Goal: Task Accomplishment & Management: Manage account settings

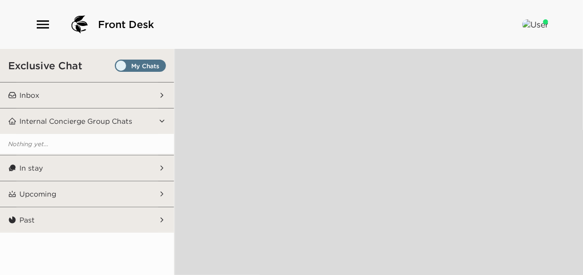
click at [42, 27] on icon "button" at bounding box center [43, 24] width 16 height 16
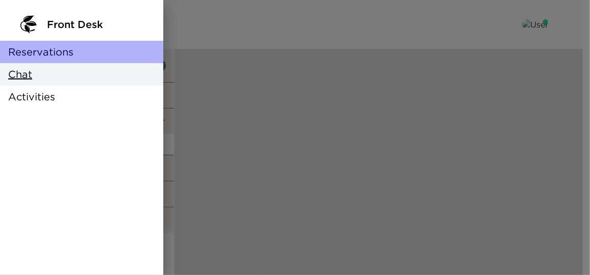
click at [62, 57] on span "Reservations" at bounding box center [40, 52] width 65 height 14
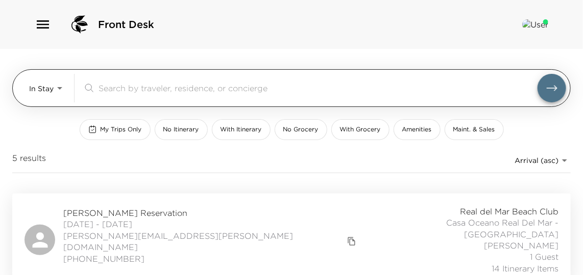
click at [53, 81] on body "Front Desk In Stay In-Stay ​ My Trips Only No Itinerary With Itinerary No Groce…" at bounding box center [291, 137] width 583 height 275
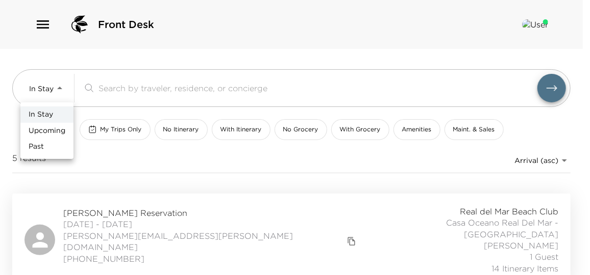
click at [53, 129] on span "Upcoming" at bounding box center [47, 131] width 37 height 10
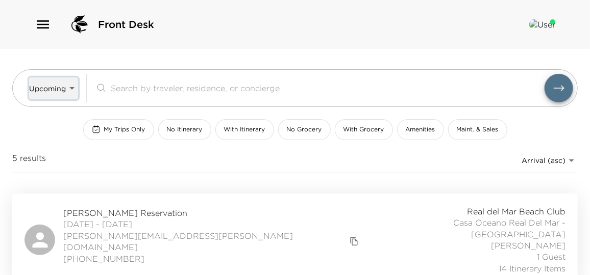
type input "Upcoming"
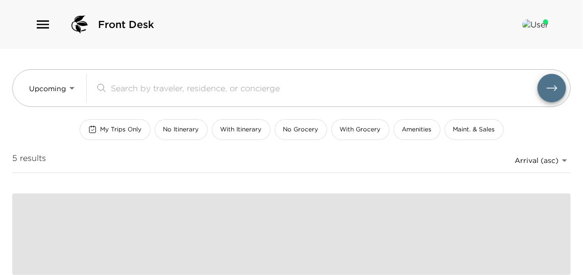
click at [149, 90] on input "search" at bounding box center [324, 88] width 426 height 12
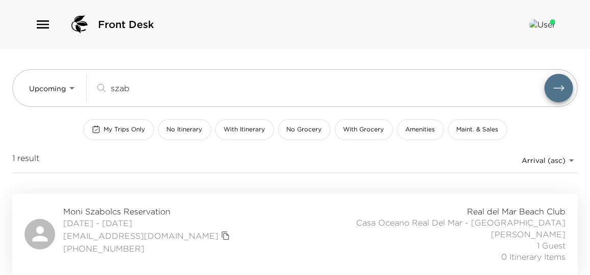
type input "szab"
click at [283, 225] on div "Moni Szabolcs Reservation [DATE] - [DATE] [EMAIL_ADDRESS][DOMAIN_NAME] [PHONE_N…" at bounding box center [294, 234] width 541 height 57
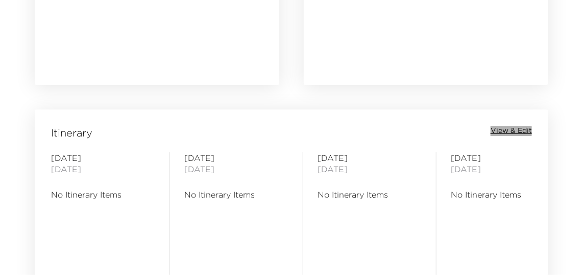
click at [509, 130] on span "View & Edit" at bounding box center [510, 131] width 41 height 10
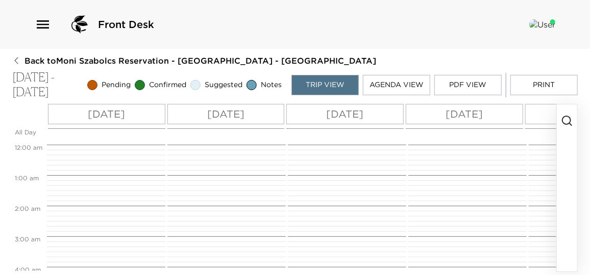
scroll to position [244, 0]
click at [561, 114] on button "button" at bounding box center [567, 188] width 20 height 167
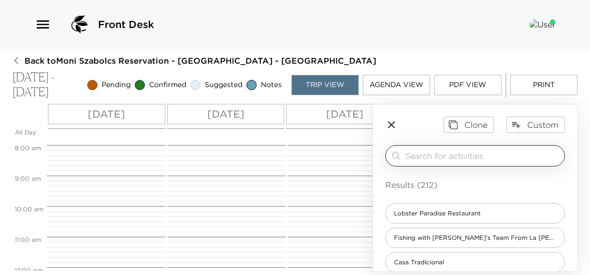
click at [423, 163] on div "​" at bounding box center [475, 155] width 180 height 21
click at [422, 154] on input "search" at bounding box center [482, 156] width 155 height 12
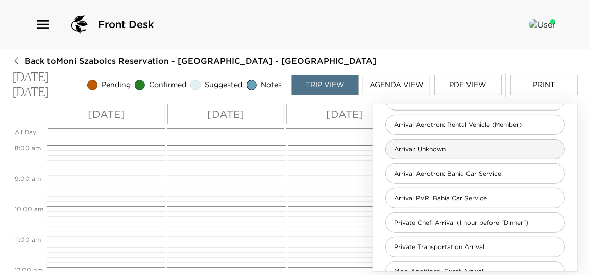
scroll to position [278, 0]
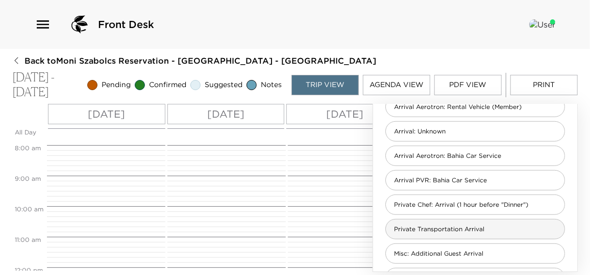
type input "arriv"
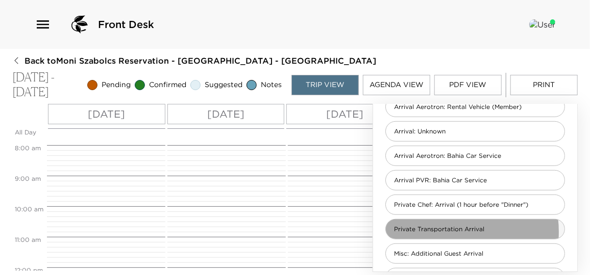
click at [445, 231] on span "Private Transportation Arrival" at bounding box center [439, 229] width 107 height 9
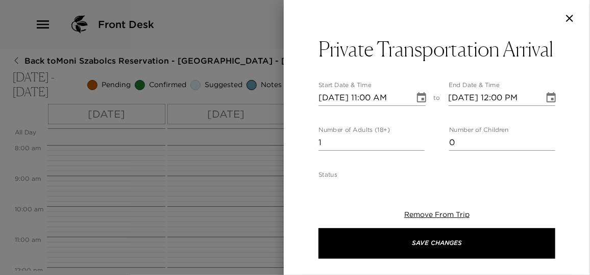
type textarea "I anticipate your arrival on ___ Airlines flight number ___ and have confirmed …"
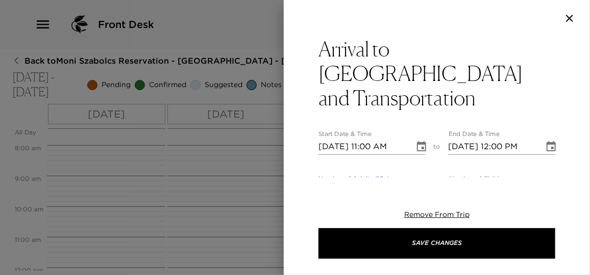
drag, startPoint x: 319, startPoint y: 166, endPoint x: 265, endPoint y: 165, distance: 54.1
click at [265, 165] on div "Arrival to Puerto Vallarta and Transportation Start Date & Time 11/09/2025 11:0…" at bounding box center [295, 137] width 590 height 275
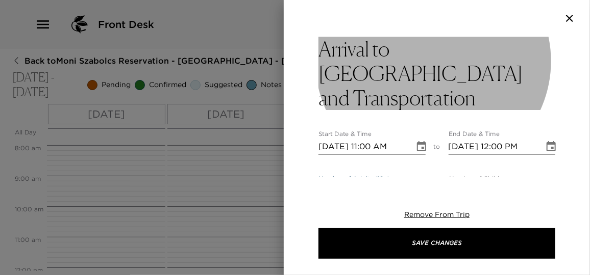
type input "3"
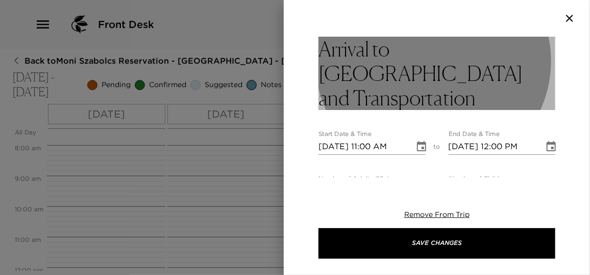
click at [441, 73] on h3 "Arrival to Puerto Vallarta and Transportation" at bounding box center [436, 73] width 237 height 73
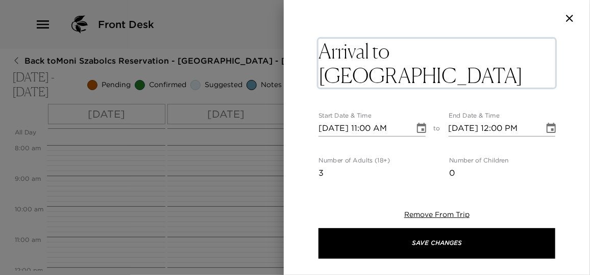
click at [445, 73] on textarea "Arrival to Puerto Vallarta and Transportation" at bounding box center [436, 63] width 237 height 49
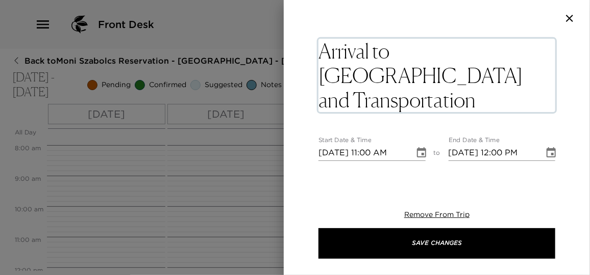
type textarea "Arrival to Puerto Vallarta and Transportation (Mindy, Dale and Trac)"
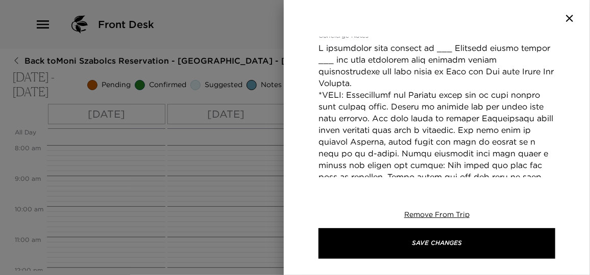
scroll to position [272, 0]
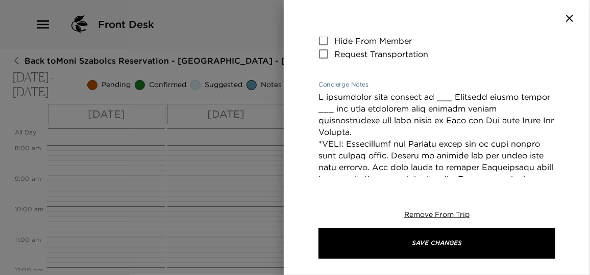
drag, startPoint x: 438, startPoint y: 49, endPoint x: 430, endPoint y: 48, distance: 8.2
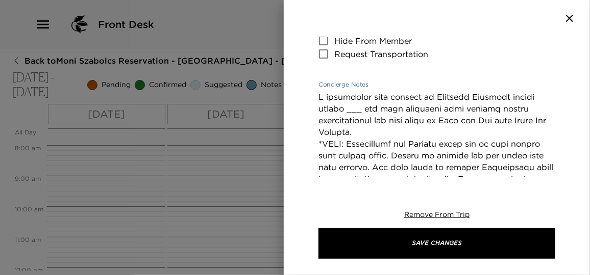
drag, startPoint x: 367, startPoint y: 62, endPoint x: 353, endPoint y: 59, distance: 14.1
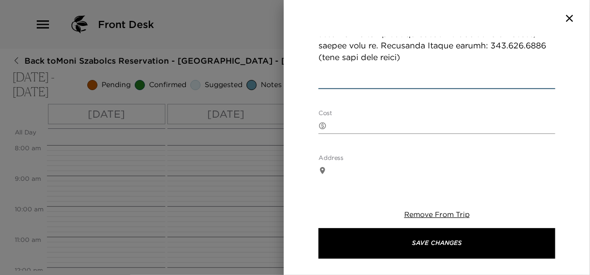
scroll to position [643, 0]
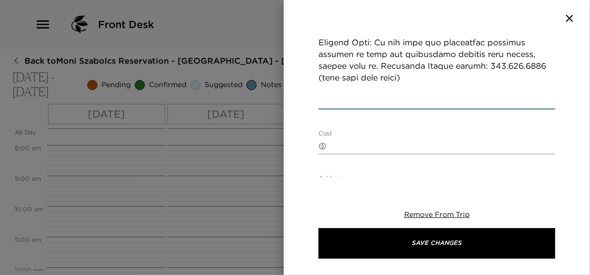
type textarea "I anticipate your arrival on American Airlines flight number 3044 and have conf…"
click at [355, 140] on textarea "Cost" at bounding box center [443, 146] width 224 height 12
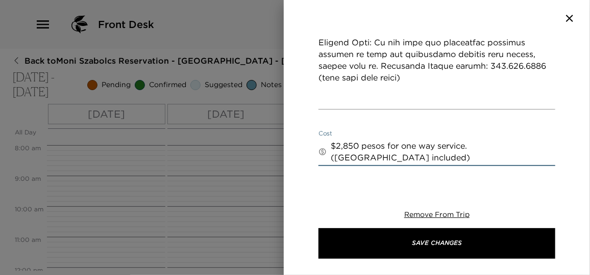
type textarea "$2,850 pesos for one way service. (Toll road included)"
click at [545, 183] on div "Arrival to Puerto Vallarta and Transportation (Mindy, Dale and Trac) Start Date…" at bounding box center [437, 137] width 306 height 275
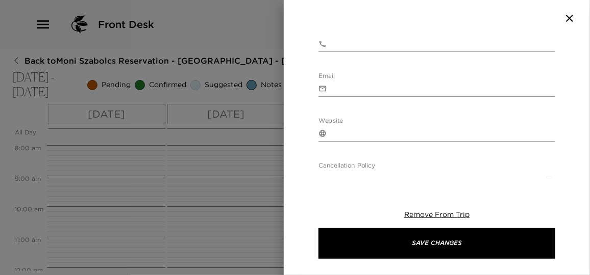
scroll to position [875, 0]
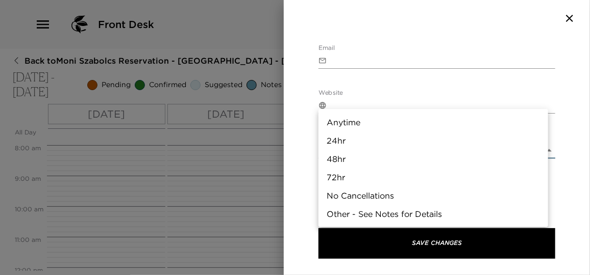
click at [347, 104] on body "Front Desk Back to Moni Szabolcs Reservation - Casa Oceano Real Del Mar - Mexic…" at bounding box center [295, 137] width 590 height 275
click at [343, 143] on li "24hr" at bounding box center [433, 141] width 230 height 18
type input "24hr"
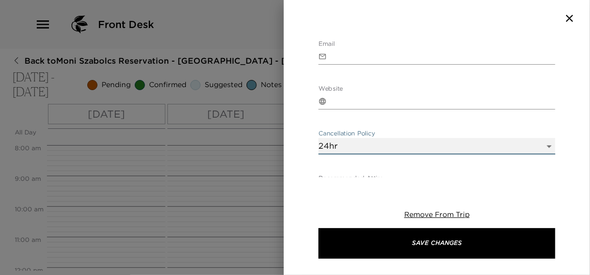
scroll to position [897, 0]
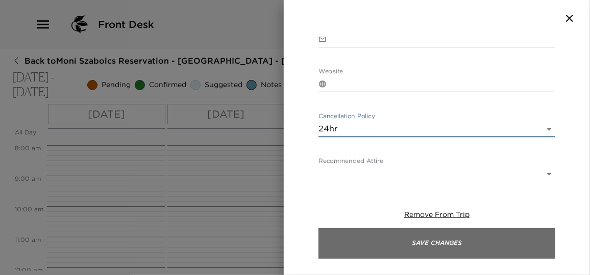
click at [458, 244] on button "Save Changes" at bounding box center [436, 244] width 237 height 31
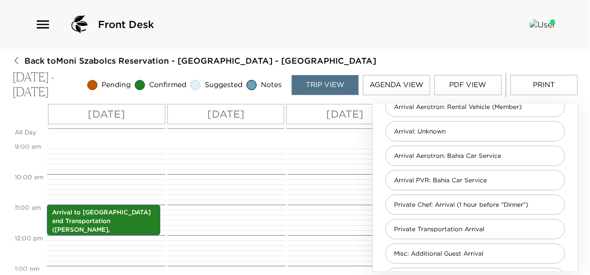
scroll to position [291, 0]
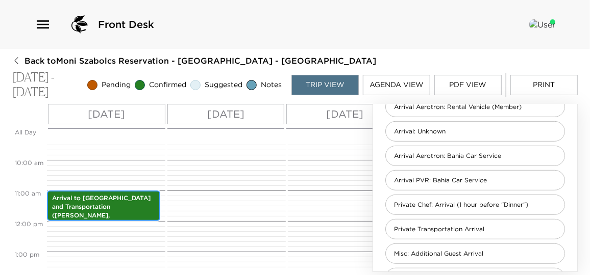
click at [152, 215] on p "Arrival to Puerto Vallarta and Transportation (Mindy, Dale and Trac)" at bounding box center [103, 211] width 103 height 34
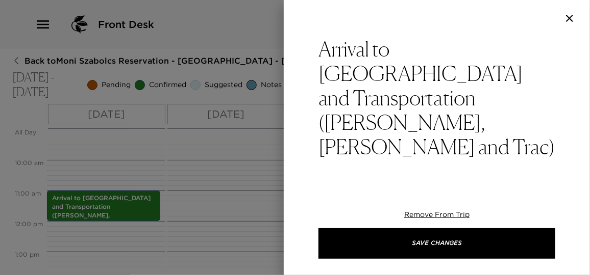
click at [423, 190] on icon "Choose date, selected date is Nov 9, 2025" at bounding box center [421, 196] width 12 height 12
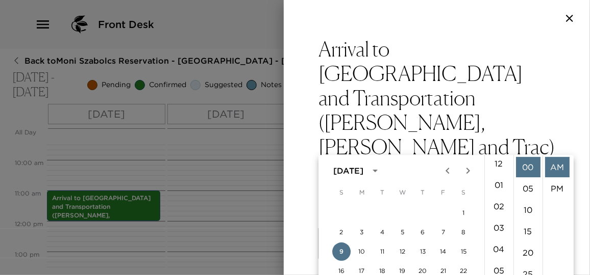
click at [496, 184] on li "01" at bounding box center [499, 185] width 24 height 20
click at [528, 187] on li "05" at bounding box center [528, 189] width 24 height 20
click at [386, 188] on input "11/09/2025 01:05 AM" at bounding box center [362, 196] width 89 height 16
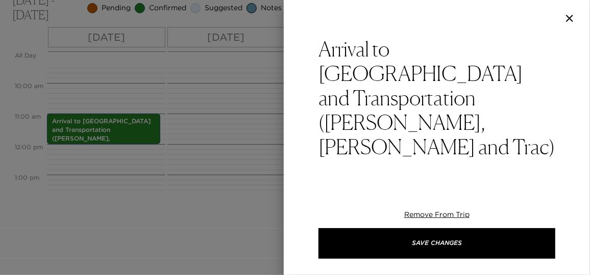
scroll to position [0, 0]
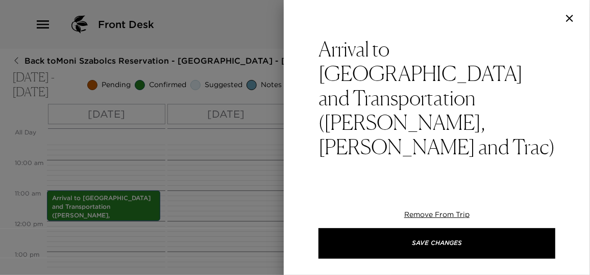
click at [386, 188] on input "11/09/2025 01:05 AM" at bounding box center [362, 196] width 89 height 16
click at [416, 190] on icon "Choose date, selected date is Nov 9, 2025" at bounding box center [421, 196] width 12 height 12
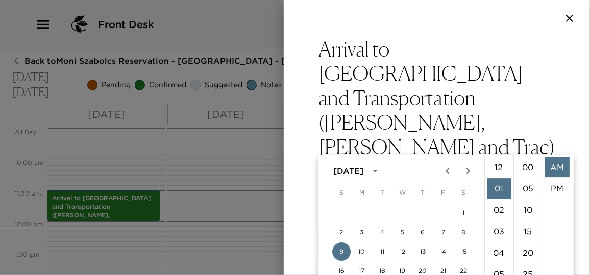
scroll to position [21, 0]
click at [561, 186] on li "PM" at bounding box center [557, 189] width 24 height 20
type input "11/09/2025 01:08 PM"
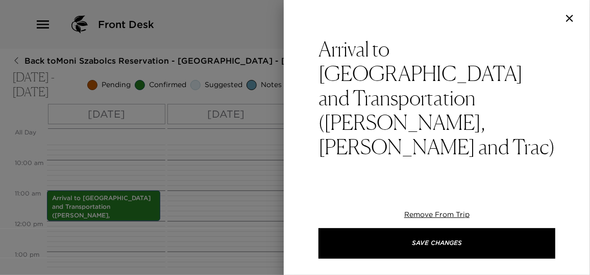
click at [545, 190] on icon "Choose date, selected date is Nov 9, 2025" at bounding box center [551, 196] width 12 height 12
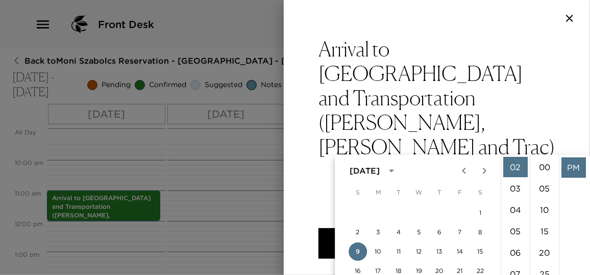
scroll to position [0, 0]
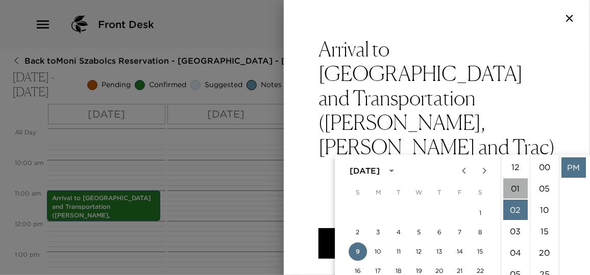
click at [518, 185] on li "01" at bounding box center [515, 189] width 24 height 20
type input "11/09/2025 01:08 PM"
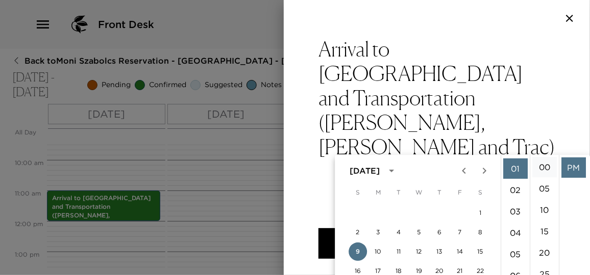
scroll to position [21, 0]
click at [570, 165] on li "PM" at bounding box center [573, 168] width 24 height 20
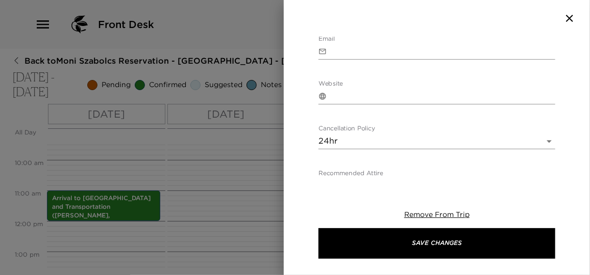
scroll to position [897, 0]
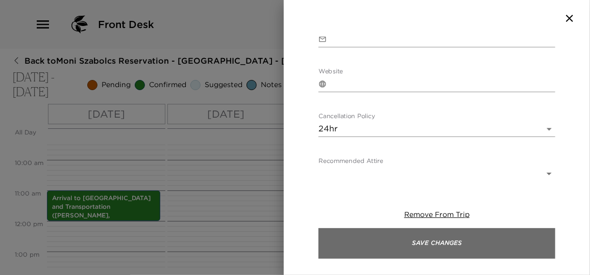
click at [445, 248] on button "Save Changes" at bounding box center [436, 244] width 237 height 31
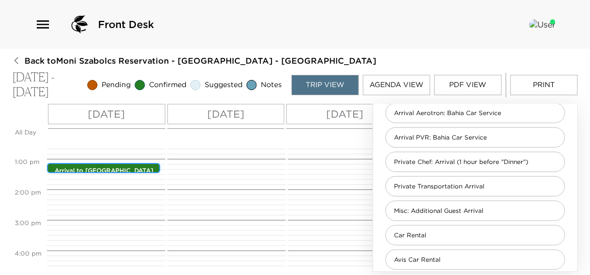
scroll to position [324, 0]
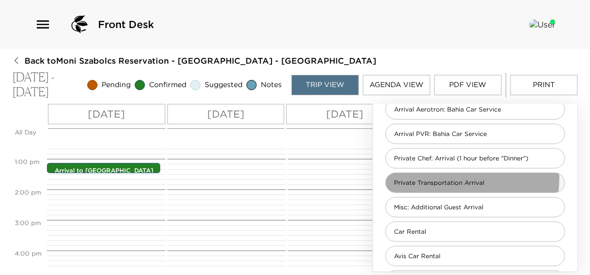
click at [446, 177] on div "Private Transportation Arrival" at bounding box center [475, 183] width 180 height 20
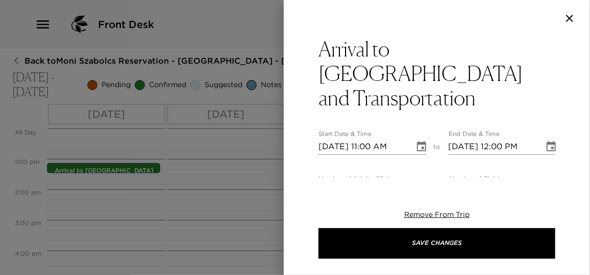
drag, startPoint x: 337, startPoint y: 165, endPoint x: 302, endPoint y: 165, distance: 34.2
click at [302, 165] on div "Arrival to Puerto Vallarta and Transportation Start Date & Time 11/09/2025 11:0…" at bounding box center [437, 107] width 306 height 141
type input "3"
drag, startPoint x: 487, startPoint y: 164, endPoint x: 346, endPoint y: 164, distance: 141.3
click at [346, 175] on div "Number of Adults (18+) 3 Number of Children 0" at bounding box center [436, 187] width 237 height 24
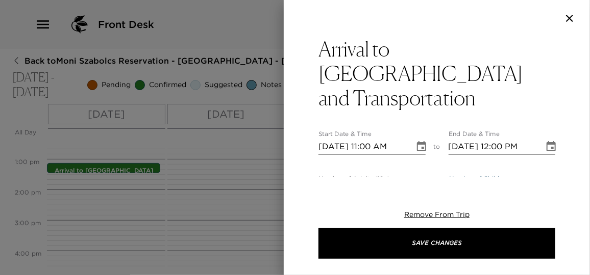
type input "4"
click at [572, 143] on div "Arrival to Puerto Vallarta and Transportation Start Date & Time 11/09/2025 11:0…" at bounding box center [437, 107] width 306 height 141
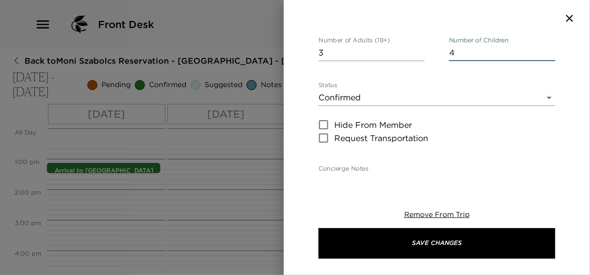
scroll to position [185, 0]
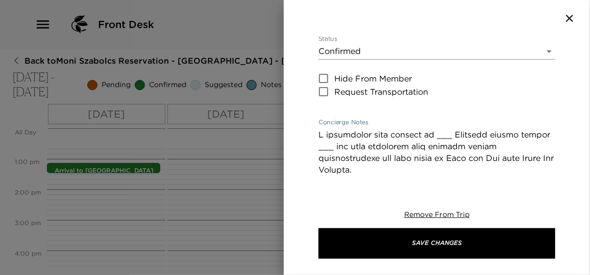
drag, startPoint x: 441, startPoint y: 112, endPoint x: 427, endPoint y: 110, distance: 13.4
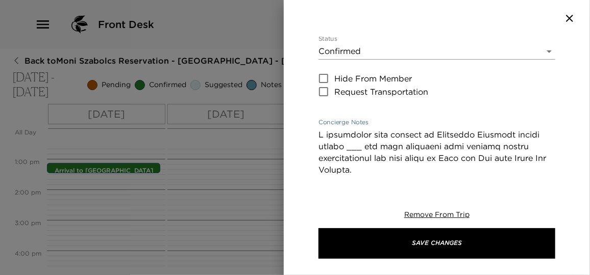
drag, startPoint x: 365, startPoint y: 121, endPoint x: 352, endPoint y: 122, distance: 13.3
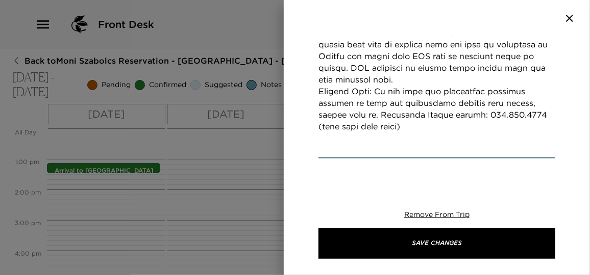
scroll to position [557, 0]
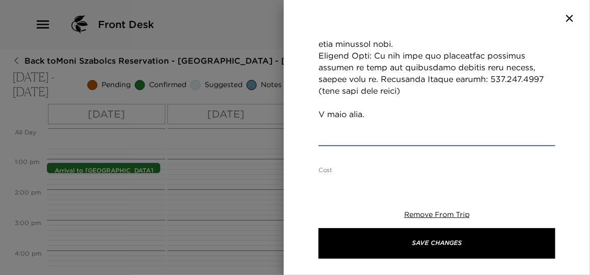
scroll to position [581, 0]
type textarea "I anticipate your arrival on Southwest Airlines flight number 514 and have conf…"
click at [352, 177] on textarea "Cost" at bounding box center [443, 183] width 224 height 12
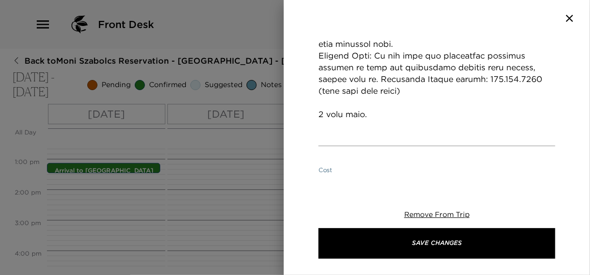
scroll to position [581, 0]
type textarea "$2,850 pesos for one way service."
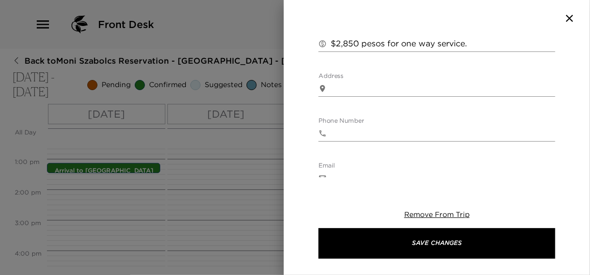
scroll to position [813, 0]
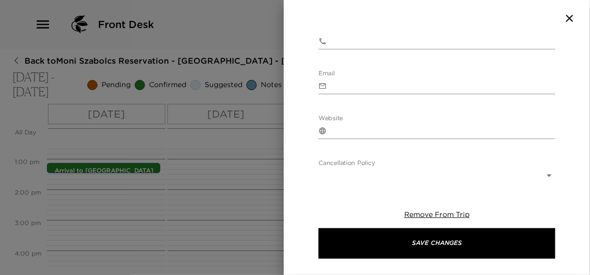
click at [361, 144] on body "Front Desk Back to Moni Szabolcs Reservation - Casa Oceano Real Del Mar - Mexic…" at bounding box center [295, 137] width 590 height 275
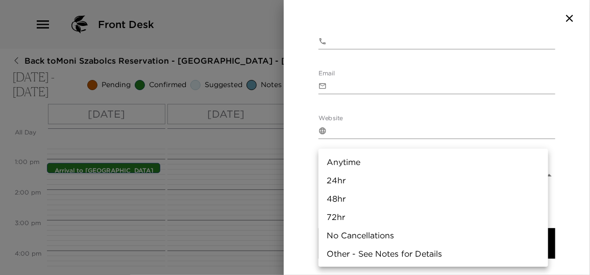
click at [345, 178] on li "24hr" at bounding box center [433, 180] width 230 height 18
type input "24hr"
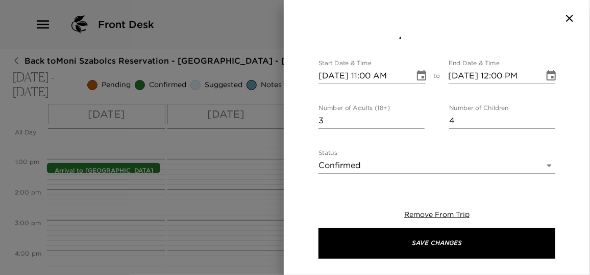
scroll to position [0, 0]
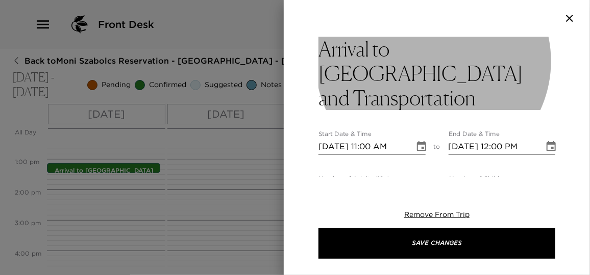
click at [455, 77] on h3 "Arrival to Puerto Vallarta and Transportation" at bounding box center [436, 73] width 237 height 73
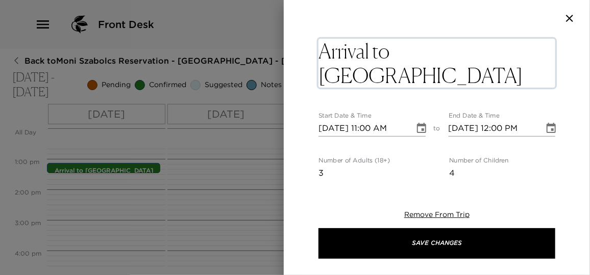
click at [460, 77] on textarea "Arrival to Puerto Vallarta and Transportation" at bounding box center [436, 63] width 237 height 49
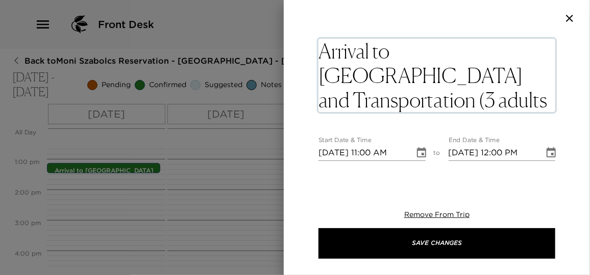
type textarea "Arrival to Puerto Vallarta and Transportation (3 adults + 4 childrens)"
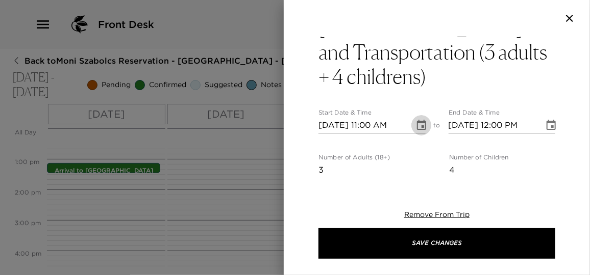
click at [415, 119] on icon "Choose date, selected date is Nov 9, 2025" at bounding box center [421, 125] width 12 height 12
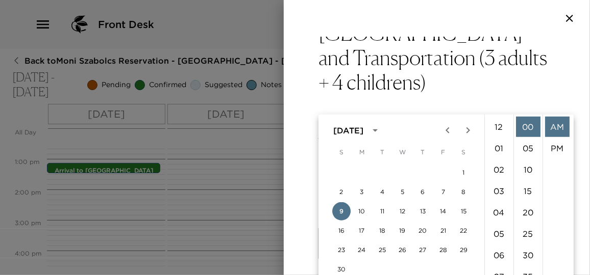
scroll to position [235, 0]
click at [364, 193] on button "3" at bounding box center [361, 192] width 18 height 18
type input "11/03/2025 11:00 AM"
type input "11/03/2025 12:00 PM"
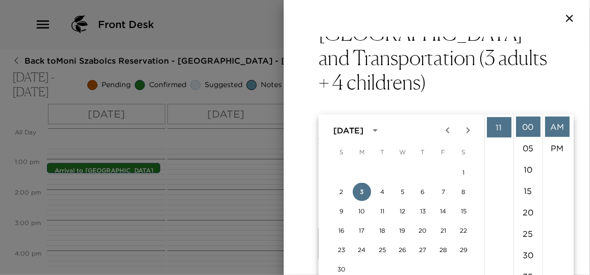
scroll to position [189, 0]
click at [346, 193] on button "2" at bounding box center [341, 192] width 18 height 18
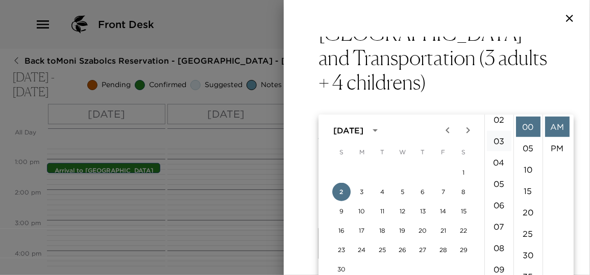
click at [499, 143] on li "03" at bounding box center [499, 141] width 24 height 20
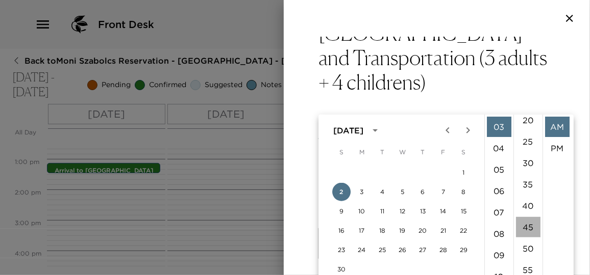
drag, startPoint x: 527, startPoint y: 230, endPoint x: 545, endPoint y: 182, distance: 51.2
click at [527, 229] on li "45" at bounding box center [528, 227] width 24 height 20
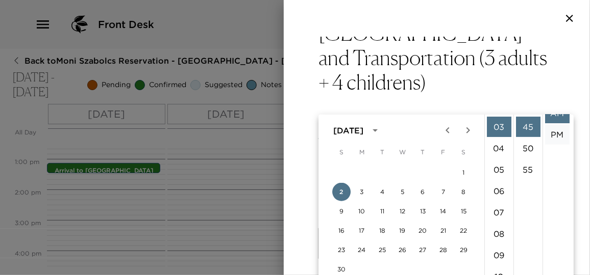
scroll to position [21, 0]
click at [555, 129] on li "PM" at bounding box center [557, 127] width 24 height 20
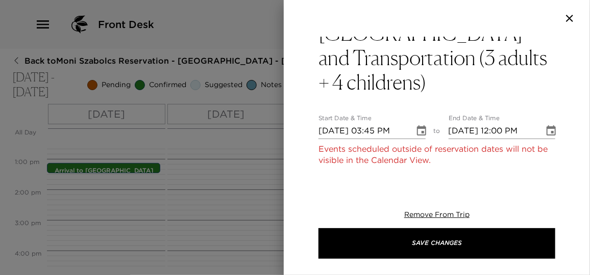
click at [421, 125] on icon "Choose date, selected date is Nov 2, 2025" at bounding box center [421, 131] width 12 height 12
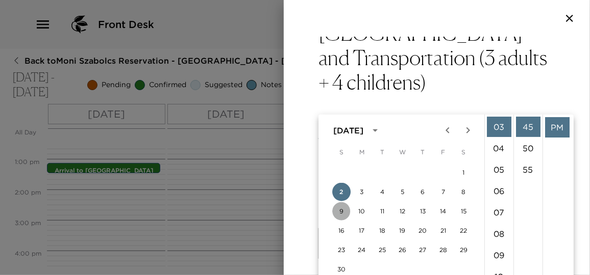
click at [342, 211] on button "9" at bounding box center [341, 212] width 18 height 18
type input "11/09/2025 03:45 PM"
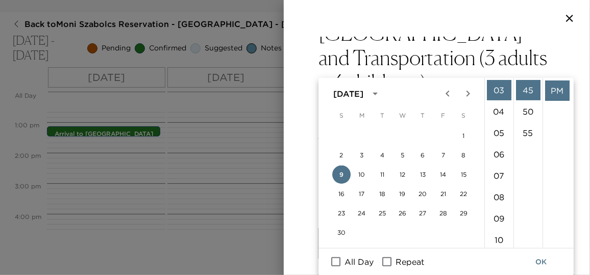
click at [557, 102] on div "Arrival to Puerto Vallarta and Transportation (3 adults + 4 childrens) Start Da…" at bounding box center [437, 107] width 306 height 141
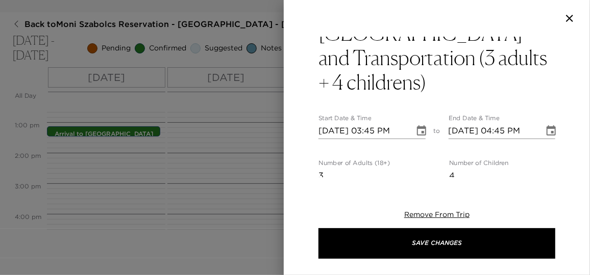
scroll to position [0, 0]
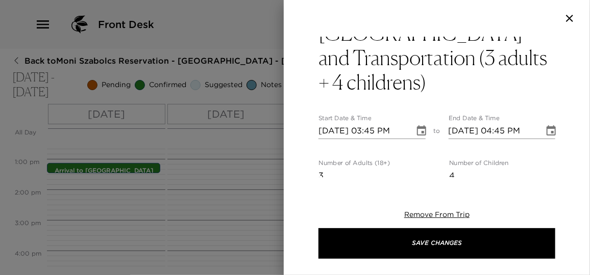
click at [547, 125] on icon "Choose date, selected date is Nov 9, 2025" at bounding box center [550, 130] width 9 height 10
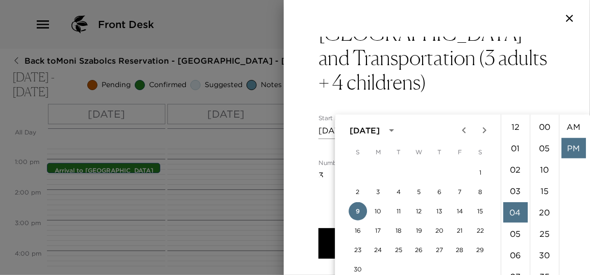
scroll to position [21, 0]
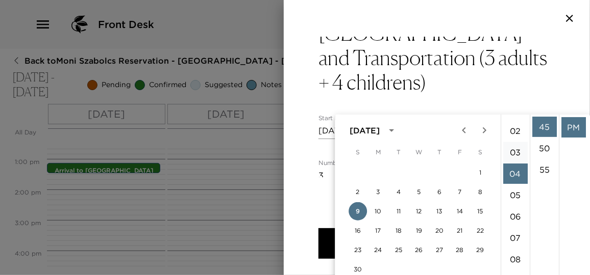
click at [515, 153] on li "03" at bounding box center [515, 152] width 24 height 20
type input "11/09/2025 03:45 PM"
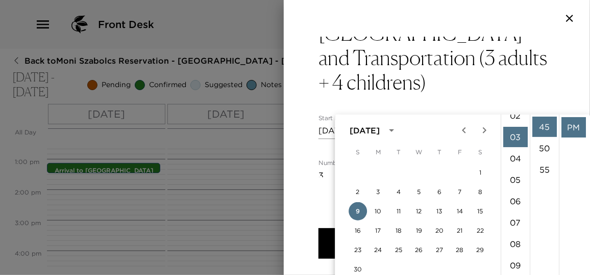
scroll to position [64, 0]
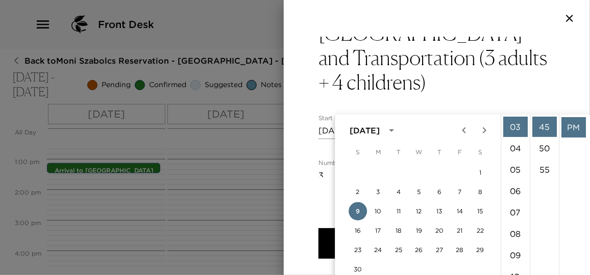
click at [567, 131] on li "PM" at bounding box center [573, 127] width 24 height 20
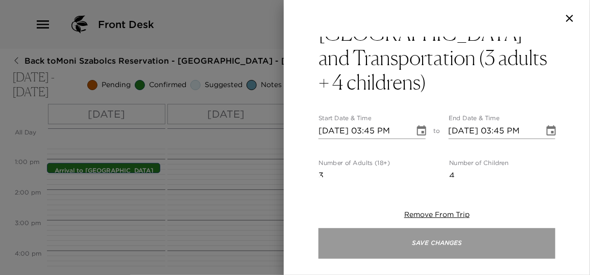
click at [461, 236] on button "Save Changes" at bounding box center [436, 244] width 237 height 31
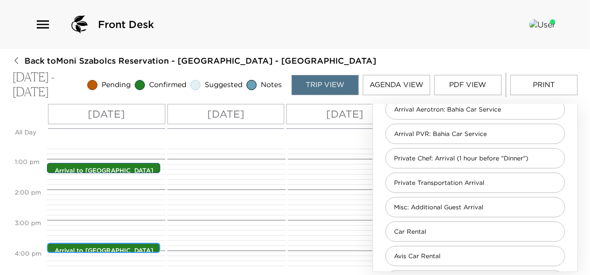
click at [132, 245] on div "Arrival to Puerto Vallarta and Transportation (3 adults + 4 childrens) 3:45pm -…" at bounding box center [106, 249] width 107 height 8
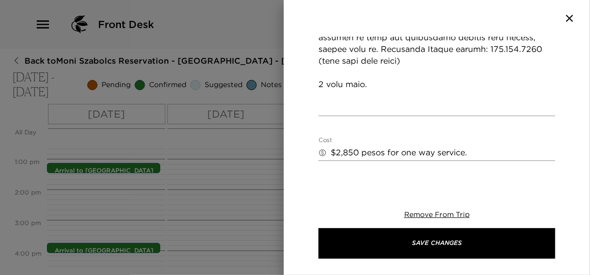
scroll to position [649, 0]
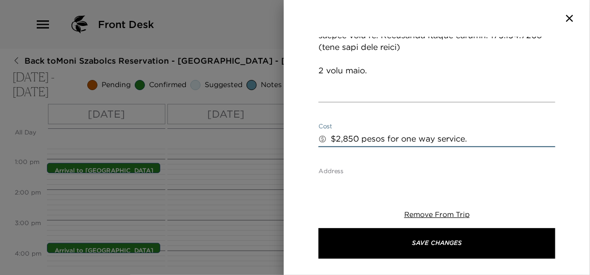
drag, startPoint x: 360, startPoint y: 114, endPoint x: 337, endPoint y: 114, distance: 23.0
click at [337, 133] on textarea "$2,850 pesos for one way service." at bounding box center [443, 139] width 224 height 12
click at [472, 133] on textarea "$3,650 pesos for one way service." at bounding box center [443, 139] width 224 height 12
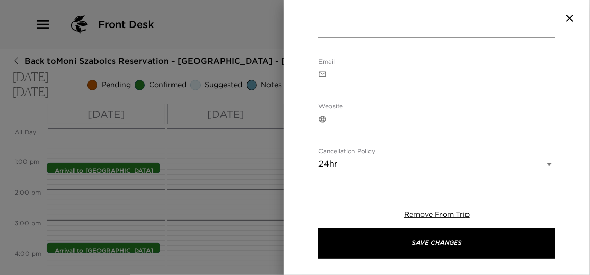
scroll to position [920, 0]
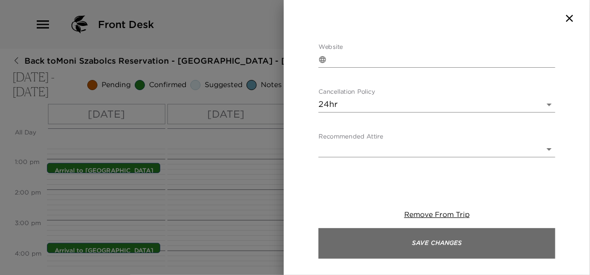
type textarea "$3,650 pesos for one way service. (toll road included)"
click at [446, 251] on button "Save Changes" at bounding box center [436, 244] width 237 height 31
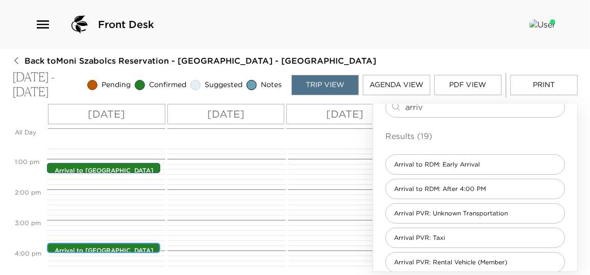
scroll to position [46, 0]
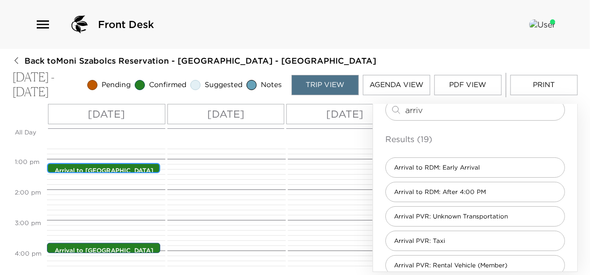
click at [121, 167] on p "Arrival to Puerto Vallarta and Transportation (Mindy, Dale and Trac)" at bounding box center [106, 184] width 103 height 34
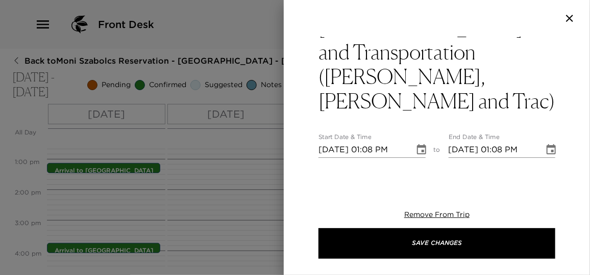
scroll to position [0, 0]
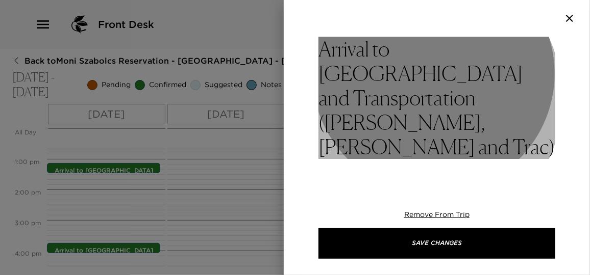
click at [416, 98] on h3 "Arrival to Puerto Vallarta and Transportation (Mindy, Dale and Trac)" at bounding box center [436, 98] width 237 height 122
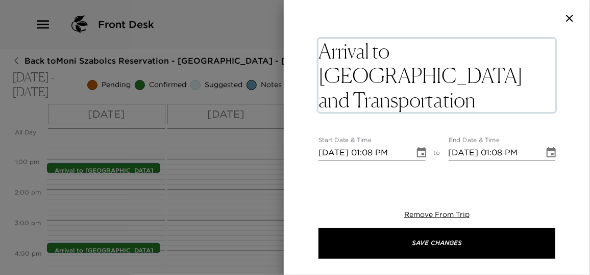
click at [416, 98] on textarea "Arrival to Puerto Vallarta and Transportation (Mindy, Dale and Trac)" at bounding box center [436, 75] width 237 height 73
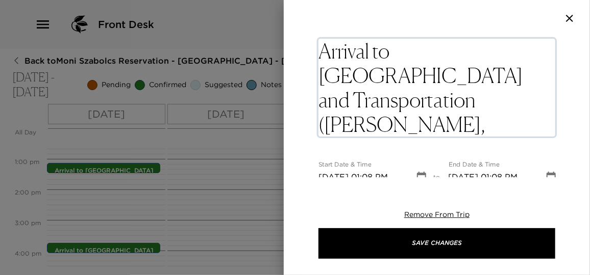
type textarea "Arrival to Puerto Vallarta and Transportation (Mindy, Dale and Trac)+ Stop at S…"
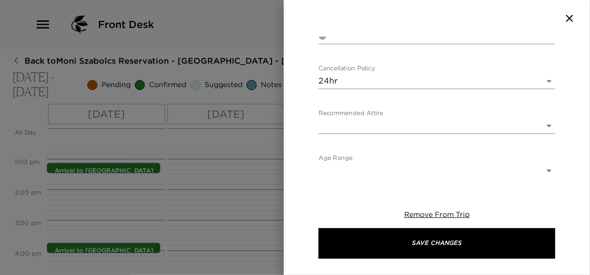
scroll to position [927, 0]
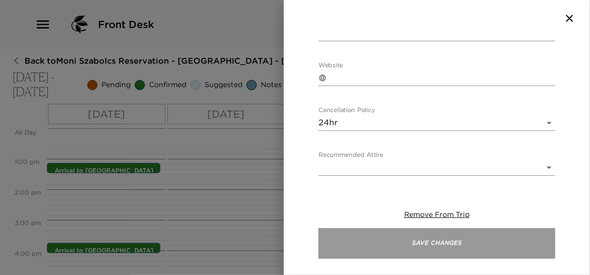
click at [441, 236] on button "Save Changes" at bounding box center [436, 244] width 237 height 31
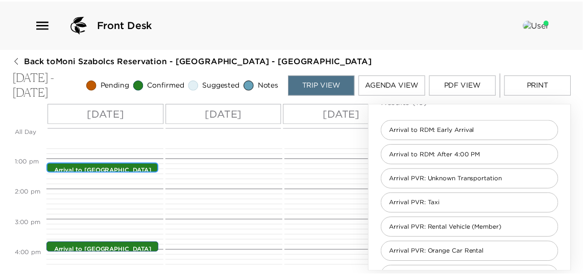
scroll to position [92, 0]
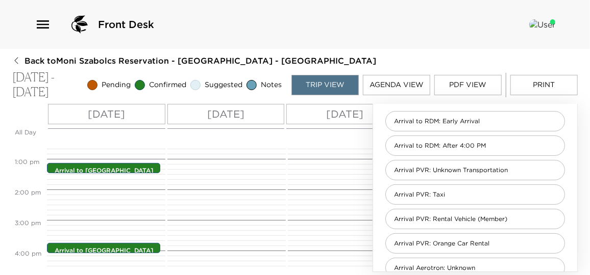
click at [46, 24] on icon "button" at bounding box center [43, 24] width 12 height 8
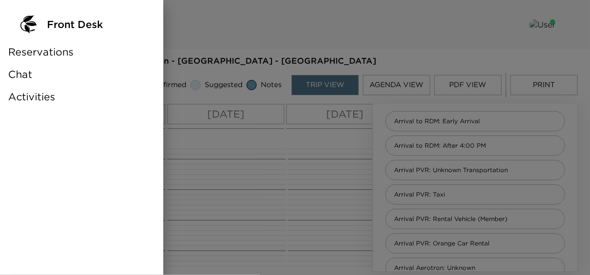
click at [56, 53] on span "Reservations" at bounding box center [40, 52] width 65 height 14
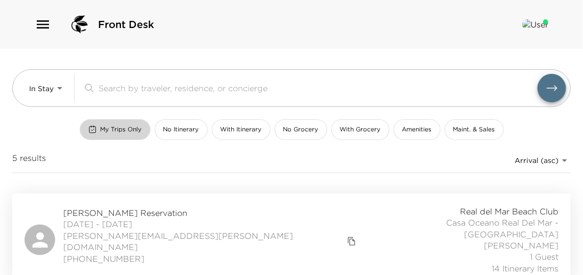
click at [118, 123] on button "My Trips Only" at bounding box center [115, 129] width 71 height 21
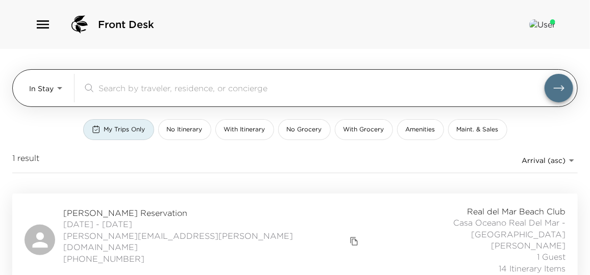
click at [54, 93] on body "Front Desk In Stay In-Stay ​ My Trips Only No Itinerary With Itinerary No Groce…" at bounding box center [295, 137] width 590 height 275
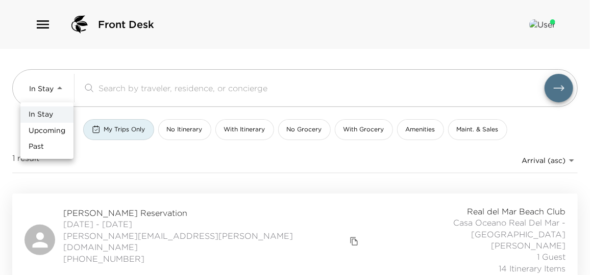
click at [41, 130] on span "Upcoming" at bounding box center [47, 131] width 37 height 10
type input "Upcoming"
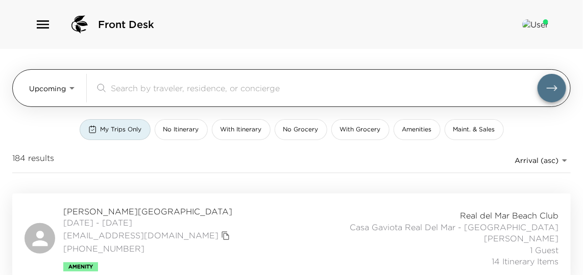
click at [143, 89] on input "search" at bounding box center [324, 88] width 426 height 12
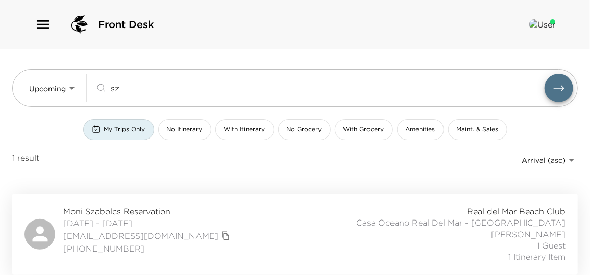
type input "sz"
click at [314, 239] on div "Moni Szabolcs Reservation 11/09/2025 - 11/14/2025 mszabolcs@exclusiveresorts.co…" at bounding box center [294, 234] width 541 height 57
